Goal: Transaction & Acquisition: Book appointment/travel/reservation

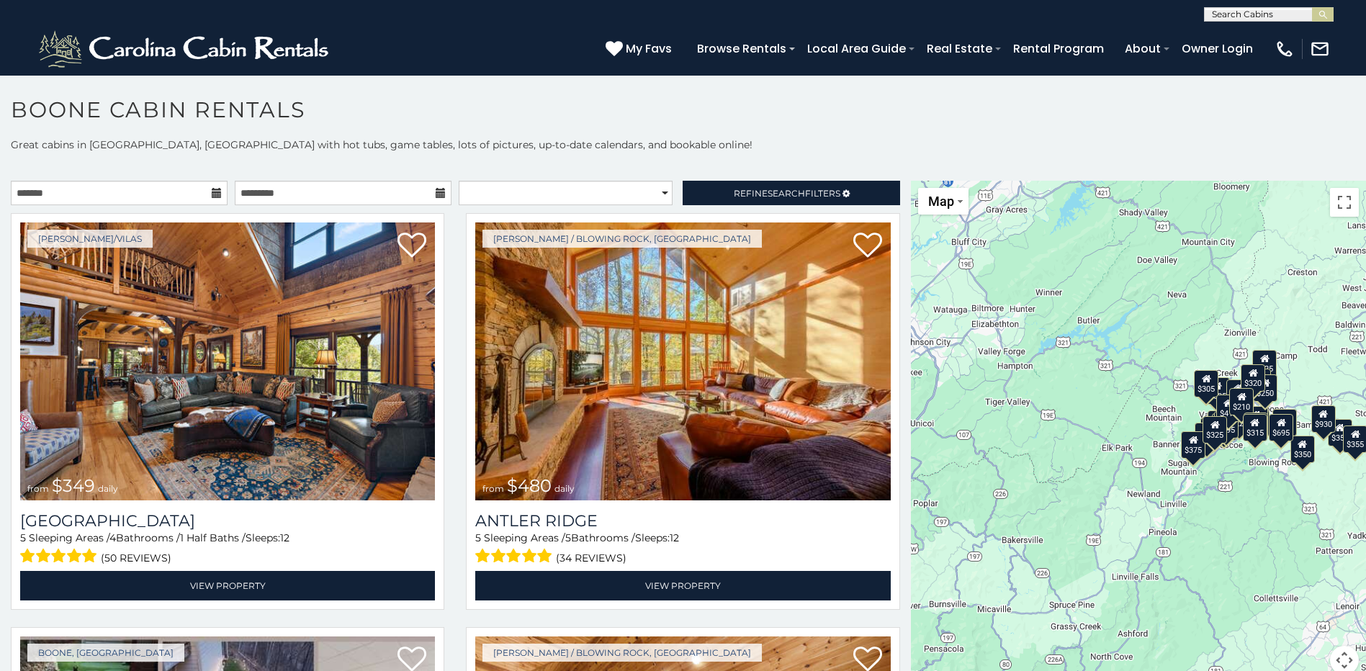
click at [1232, 474] on div "$349 $480 $525 $315 $355 $675 $635 $930 $400 $451 $330 $400 $485 $460 $395 $255…" at bounding box center [1138, 436] width 455 height 511
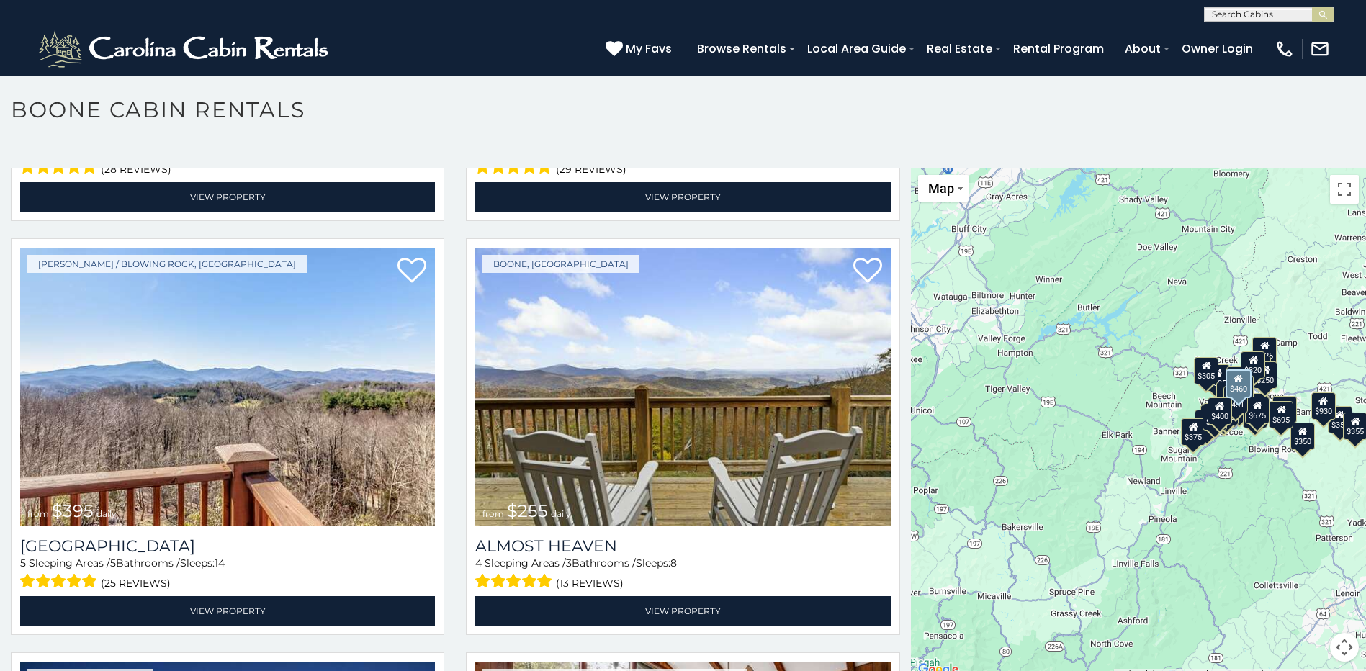
scroll to position [2879, 0]
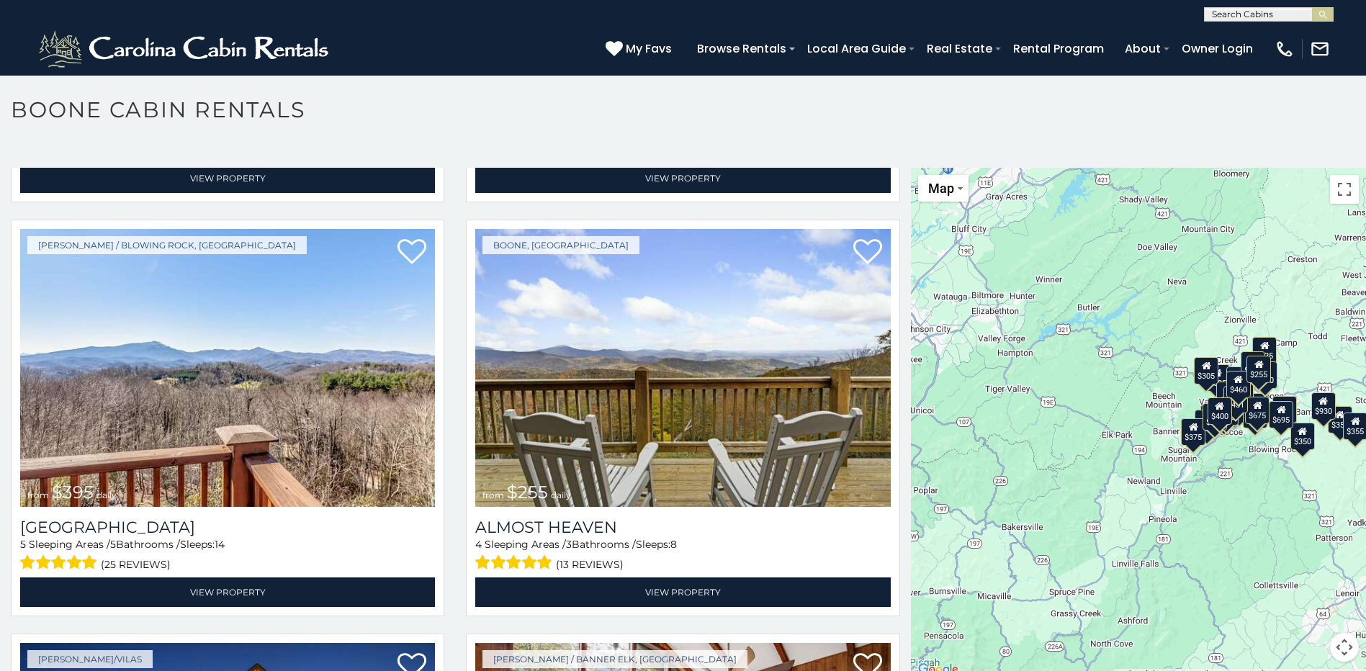
click at [1295, 450] on div "$349 $480 $525 $315 $355 $675 $635 $930 $400 $451 $330 $400 $485 $460 $395 $255…" at bounding box center [1138, 423] width 455 height 511
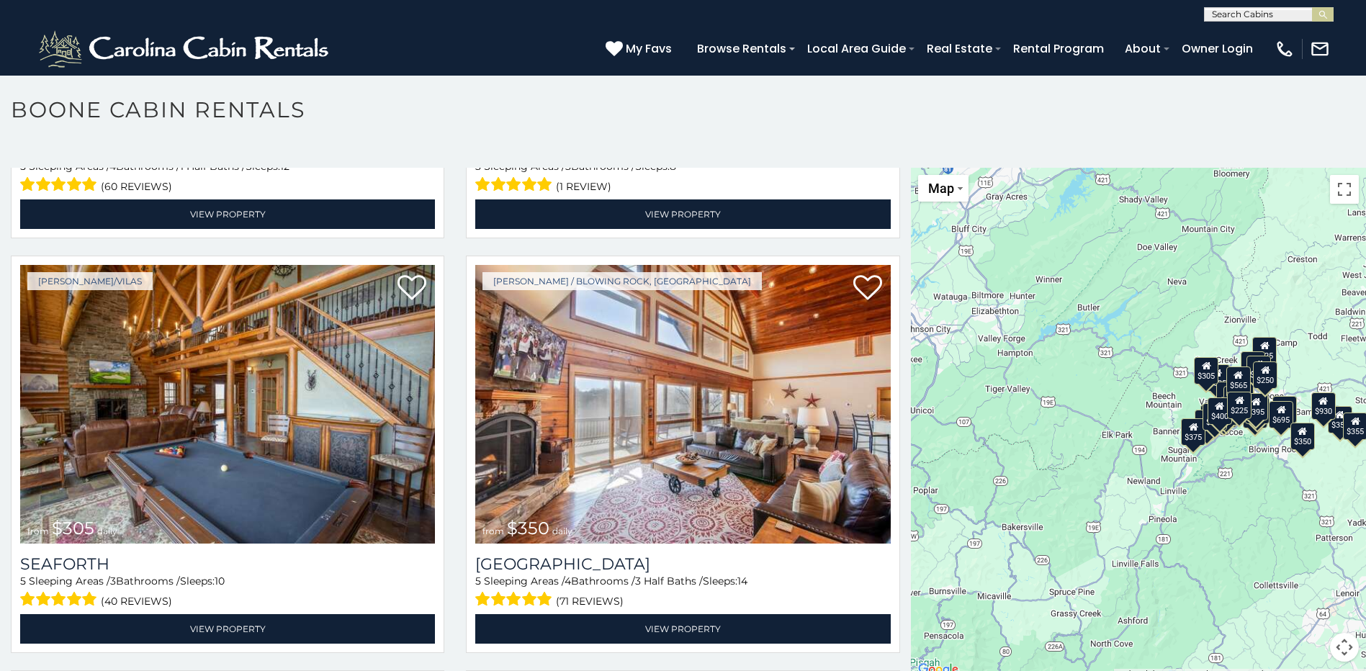
scroll to position [0, 0]
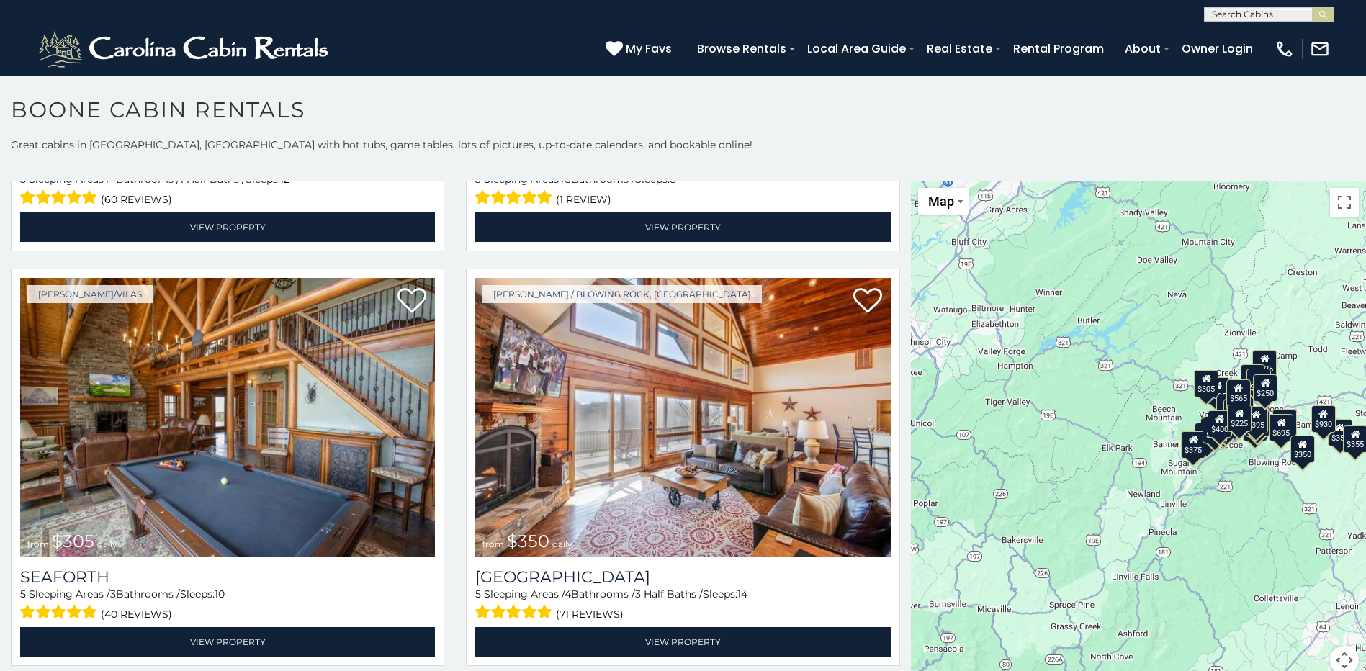
click at [1170, 497] on div "$349 $480 $525 $315 $355 $675 $635 $930 $400 $451 $330 $400 $485 $460 $395 $255…" at bounding box center [1138, 436] width 455 height 511
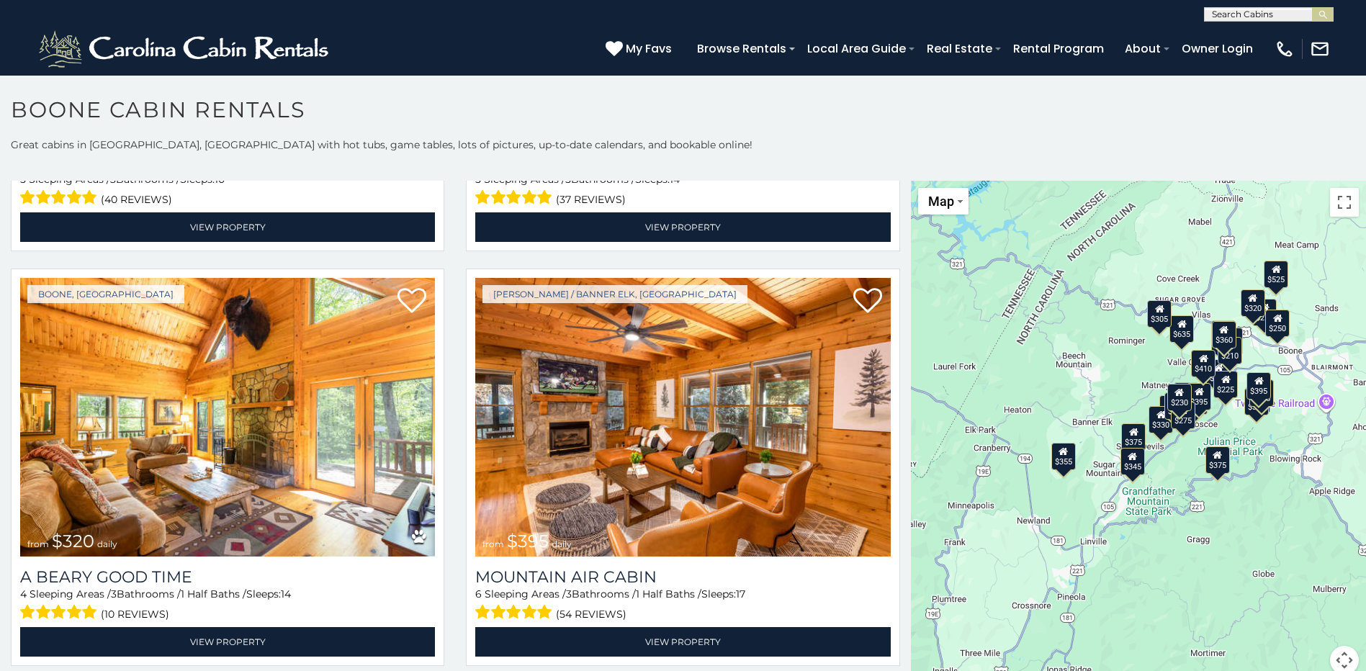
drag, startPoint x: 1203, startPoint y: 489, endPoint x: 1103, endPoint y: 522, distance: 105.2
click at [1103, 522] on div "$349 $480 $525 $315 $675 $635 $400 $451 $330 $400 $485 $460 $395 $255 $565 $225…" at bounding box center [1138, 436] width 455 height 511
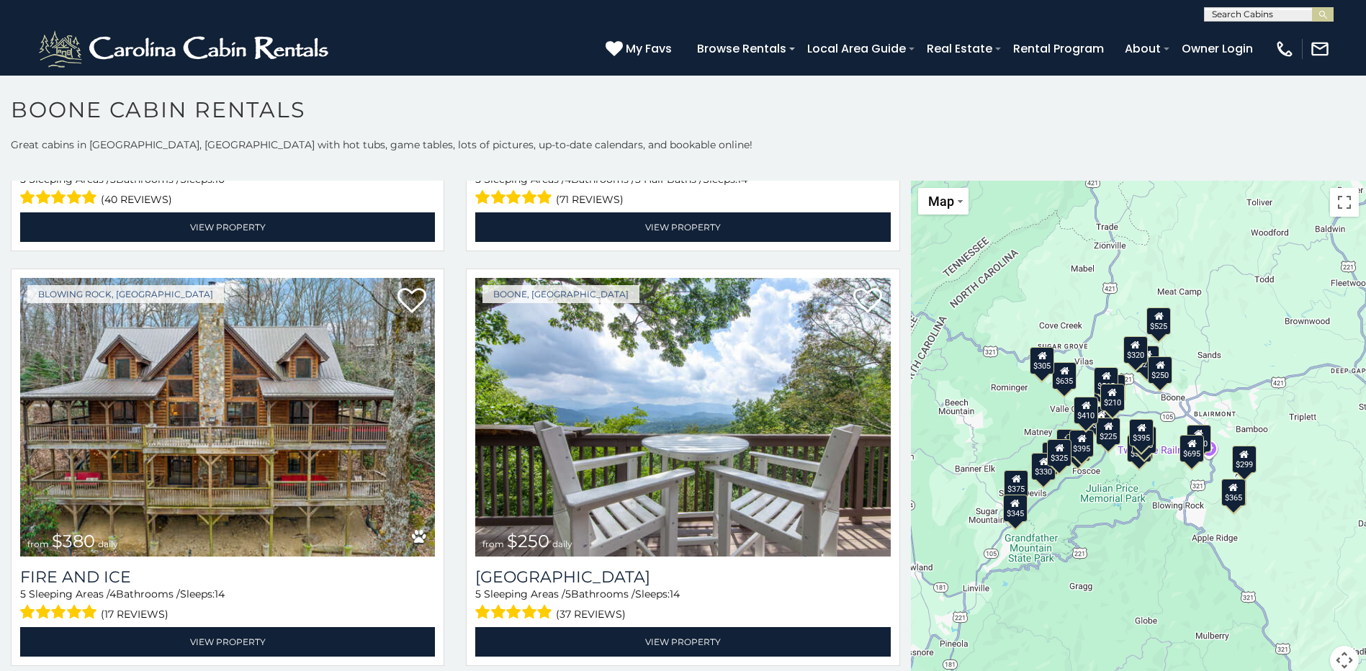
drag, startPoint x: 1227, startPoint y: 464, endPoint x: 1126, endPoint y: 518, distance: 114.7
click at [1126, 518] on div "$349 $480 $525 $315 $675 $635 $400 $451 $330 $400 $485 $460 $395 $255 $565 $225…" at bounding box center [1138, 436] width 455 height 511
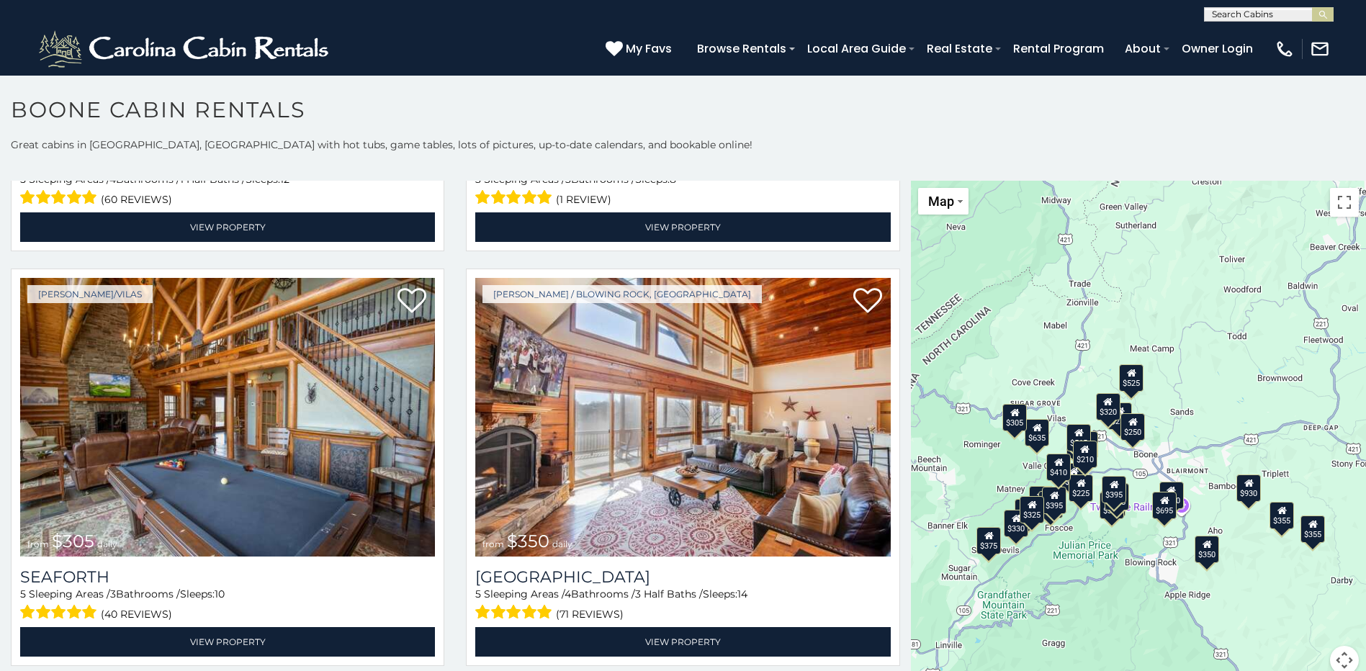
drag, startPoint x: 1188, startPoint y: 500, endPoint x: 1160, endPoint y: 559, distance: 65.4
click at [1160, 559] on div "$349 $480 $525 $315 $355 $675 $635 $930 $400 $451 $330 $400 $485 $460 $395 $255…" at bounding box center [1138, 436] width 455 height 511
click at [1110, 500] on div "$395" at bounding box center [1113, 489] width 24 height 27
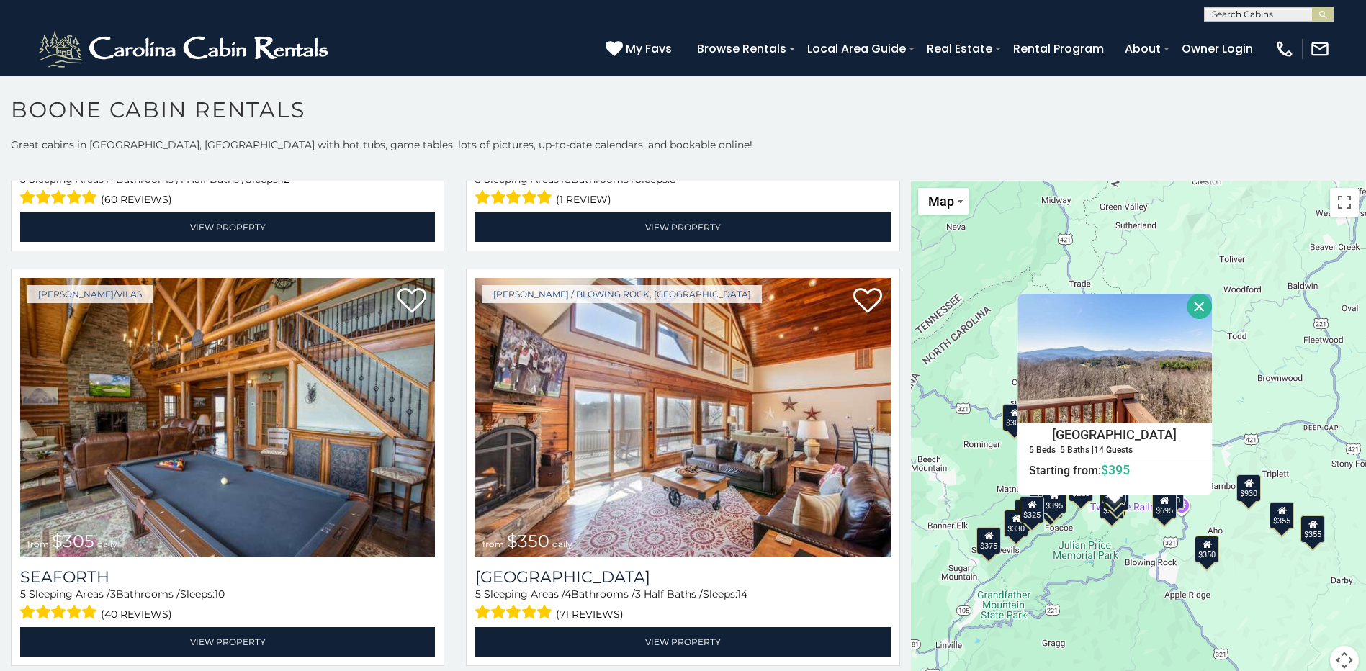
click at [1116, 518] on div "$315" at bounding box center [1110, 505] width 24 height 27
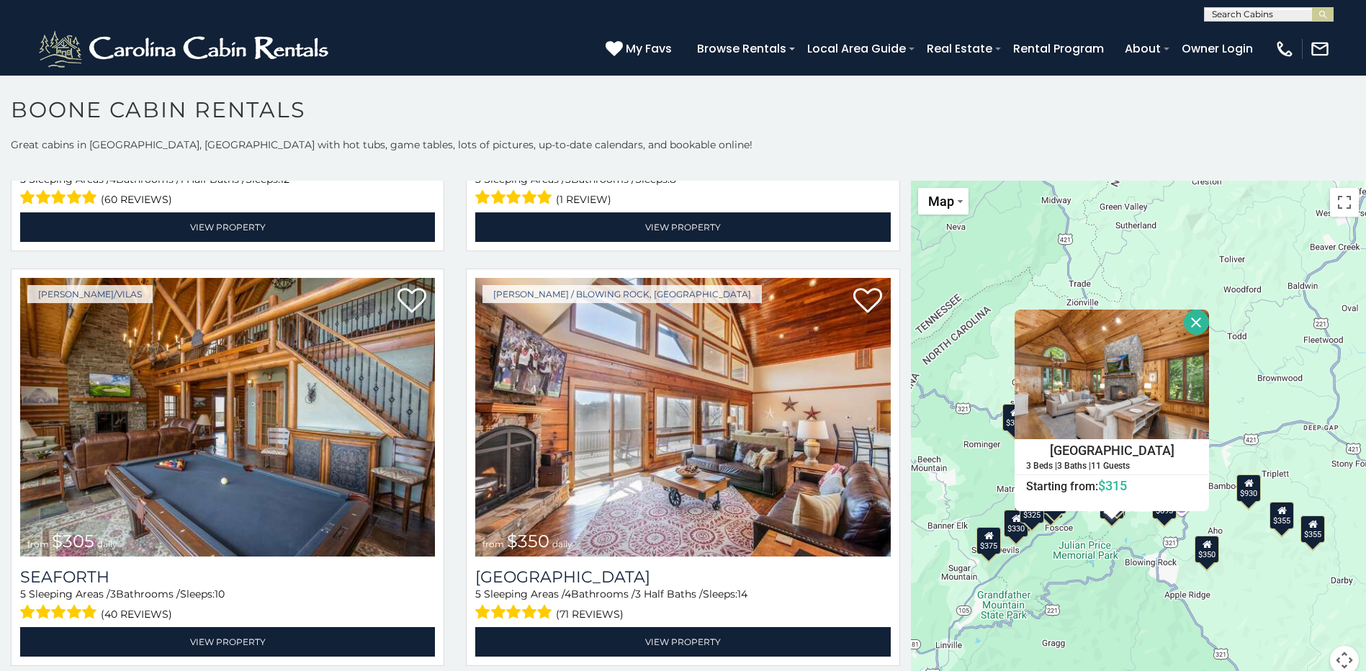
click at [1109, 533] on div "$349 $480 $525 $315 $355 $675 $635 $930 $400 $451 $330 $400 $485 $460 $395 $255…" at bounding box center [1138, 436] width 455 height 511
click at [1099, 528] on div "$349 $480 $525 $315 $355 $675 $635 $930 $400 $451 $330 $400 $485 $460 $395 $255…" at bounding box center [1138, 436] width 455 height 511
click at [1141, 549] on div "$349 $480 $525 $315 $355 $675 $635 $930 $400 $451 $330 $400 $485 $460 $395 $255…" at bounding box center [1138, 436] width 455 height 511
click at [976, 553] on div "$375" at bounding box center [988, 540] width 24 height 27
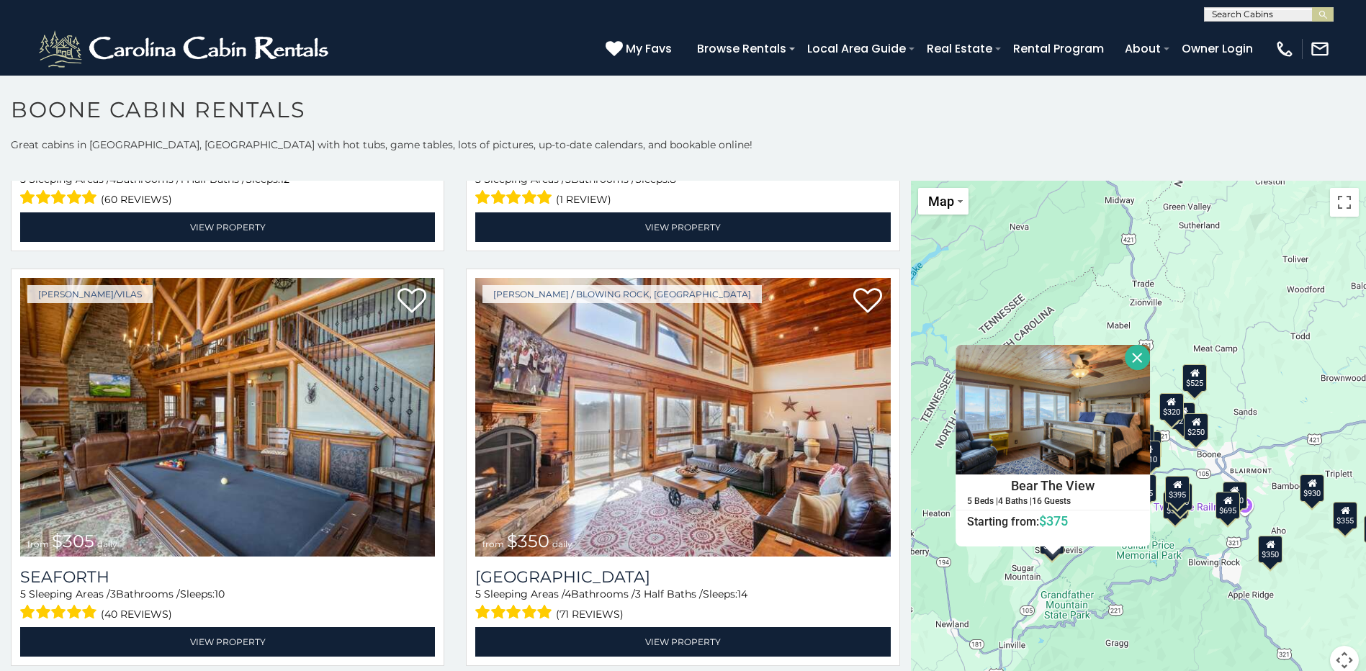
click at [1129, 347] on button "Close" at bounding box center [1136, 357] width 25 height 25
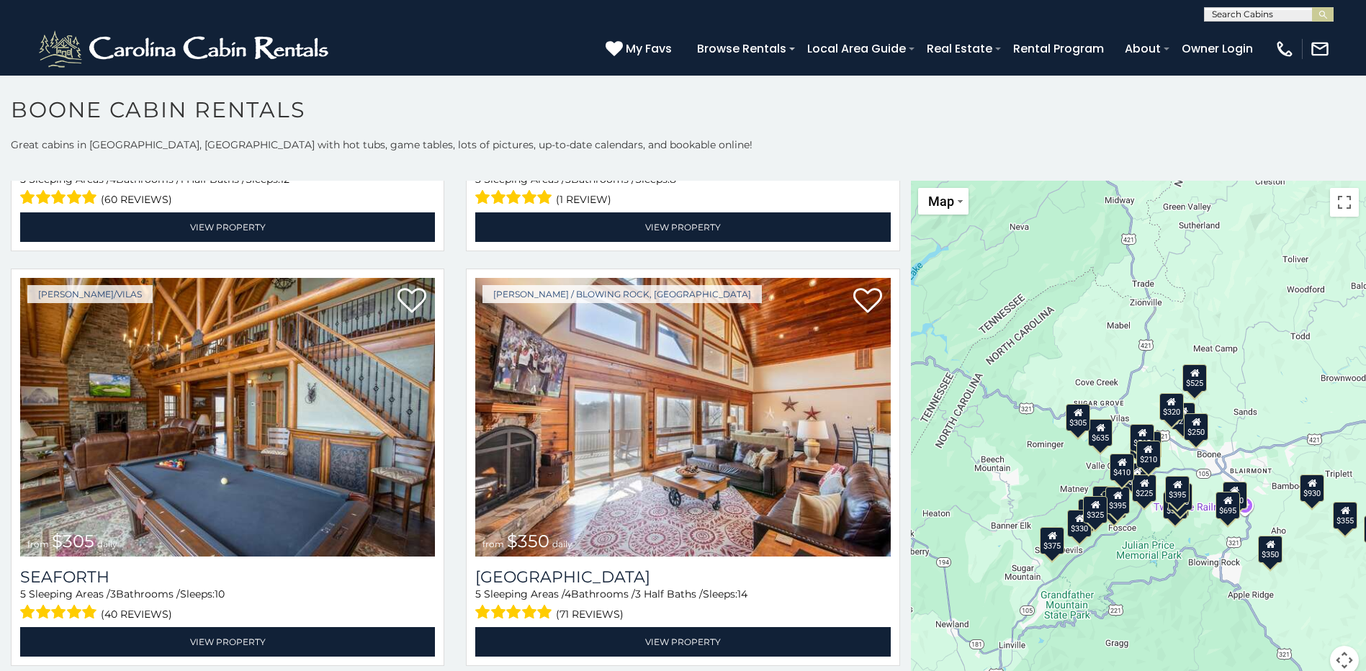
click at [1073, 540] on div "$349 $480 $525 $315 $355 $675 $635 $930 $400 $451 $330 $400 $485 $460 $395 $255…" at bounding box center [1138, 436] width 455 height 511
click at [1073, 532] on div "$330" at bounding box center [1079, 523] width 24 height 27
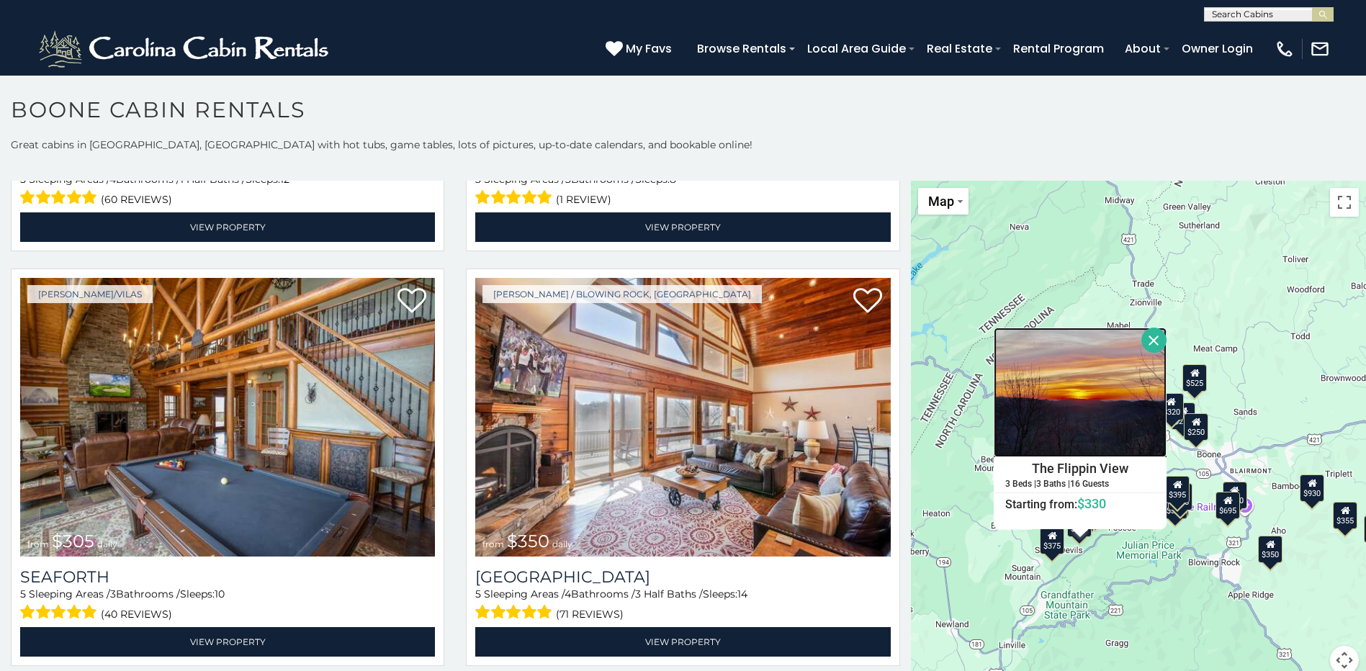
click at [1142, 355] on img at bounding box center [1079, 393] width 173 height 130
